Goal: Transaction & Acquisition: Purchase product/service

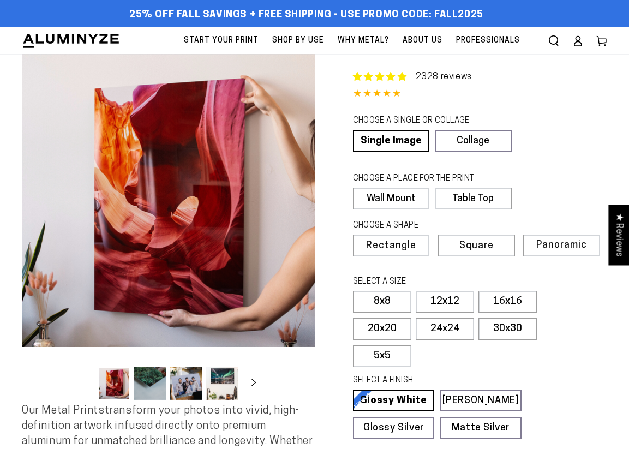
select select "**********"
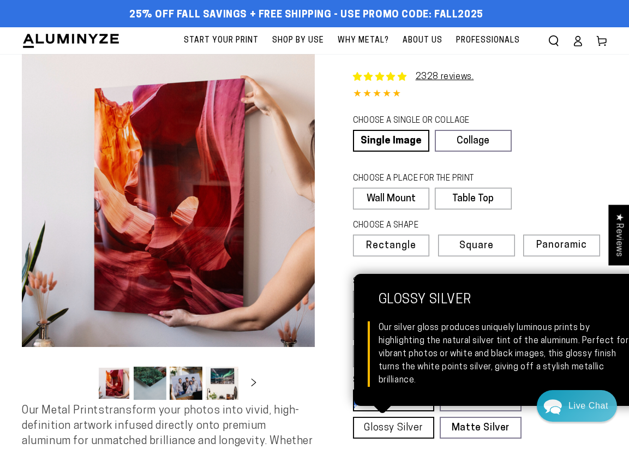
click at [422, 417] on link "Glossy Silver Glossy Silver Our silver gloss produces uniquely luminous prints …" at bounding box center [394, 428] width 82 height 22
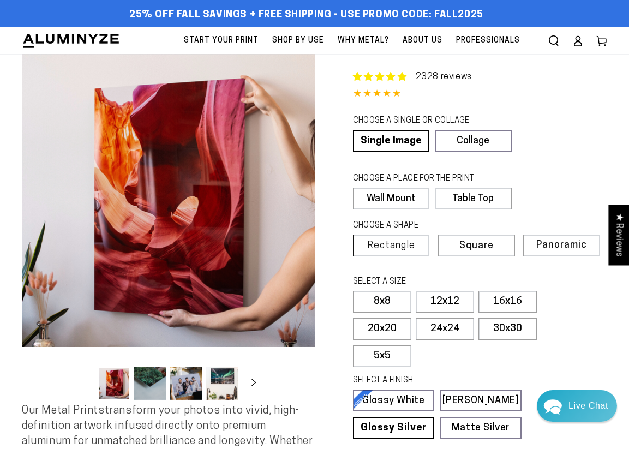
click at [385, 252] on label "Rectangle" at bounding box center [391, 245] width 77 height 22
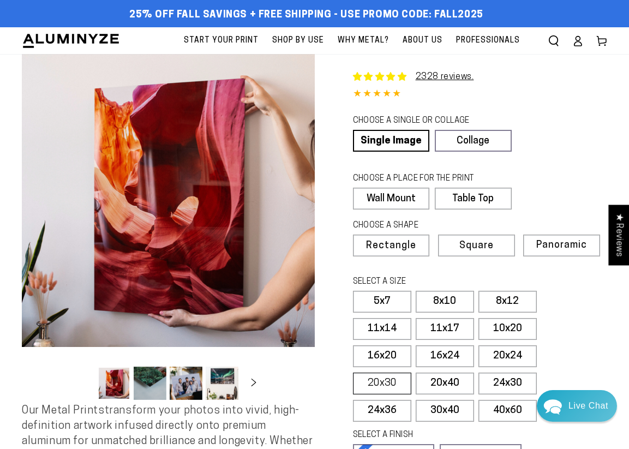
click at [389, 388] on label "20x30" at bounding box center [382, 383] width 58 height 22
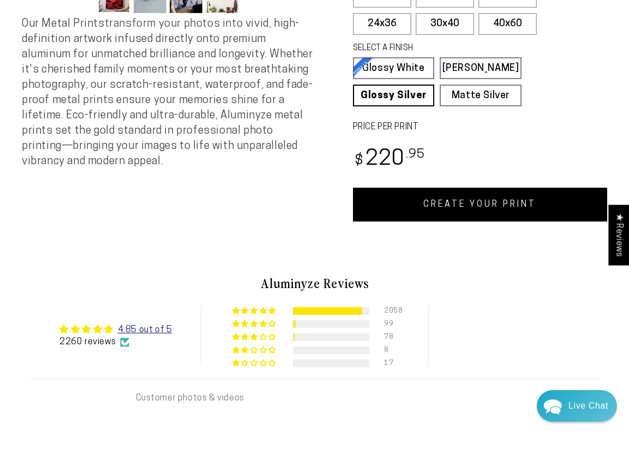
scroll to position [401, 0]
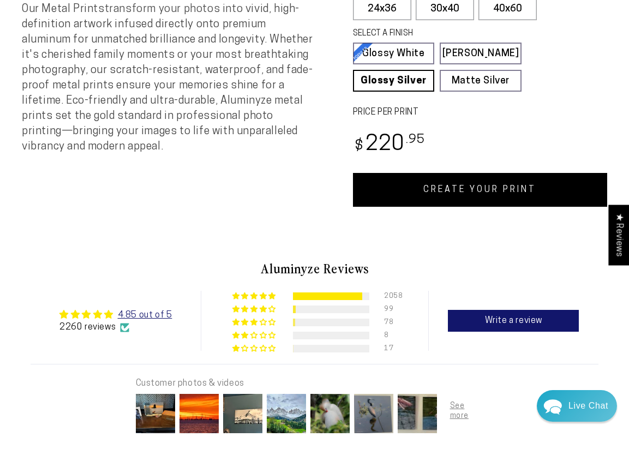
click at [503, 181] on link "CREATE YOUR PRINT" at bounding box center [480, 190] width 255 height 34
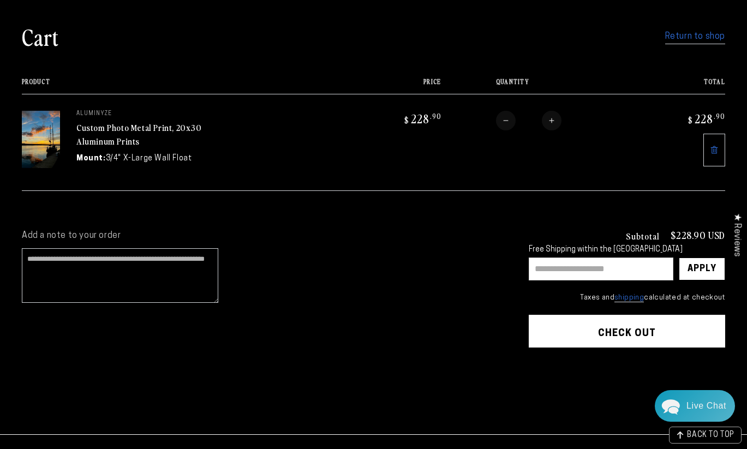
click at [579, 270] on input "text" at bounding box center [600, 268] width 145 height 23
type input "**********"
click at [711, 269] on div "Apply" at bounding box center [701, 269] width 29 height 22
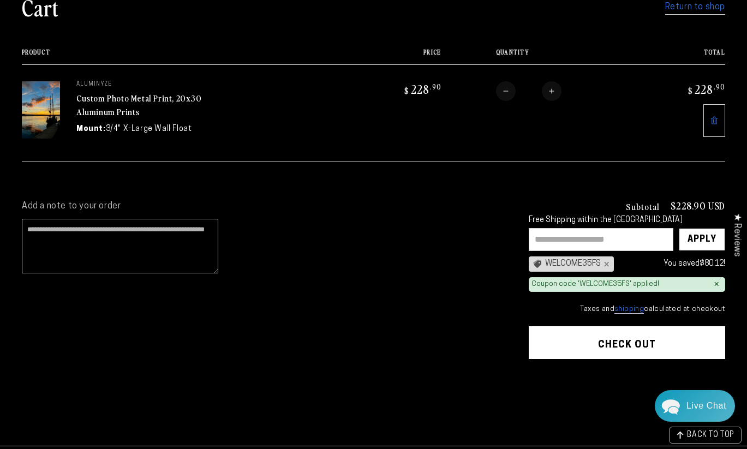
scroll to position [103, 0]
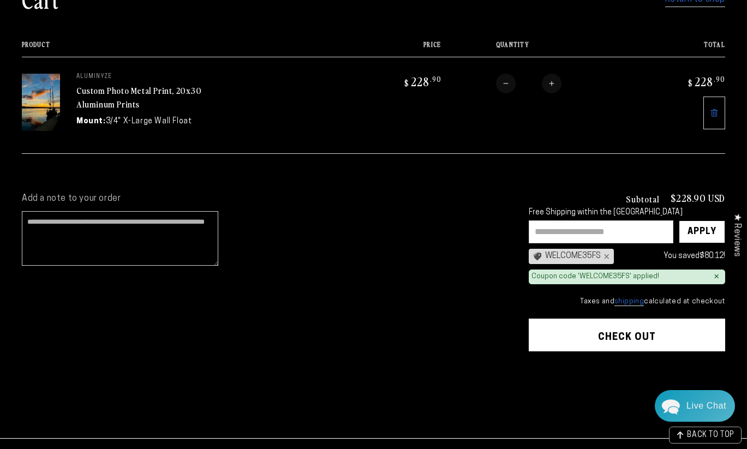
click at [639, 332] on button "Check out" at bounding box center [626, 334] width 196 height 33
